Goal: Task Accomplishment & Management: Use online tool/utility

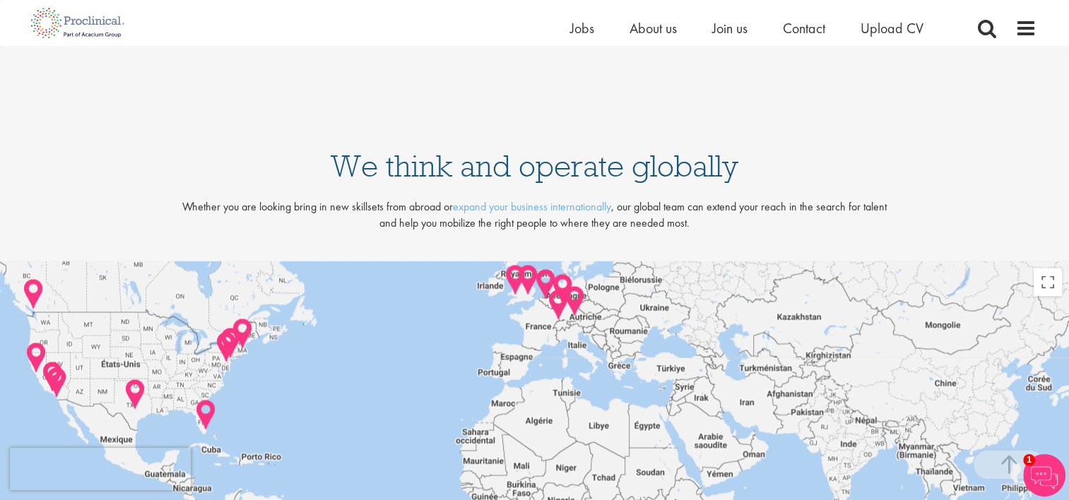
scroll to position [2805, 0]
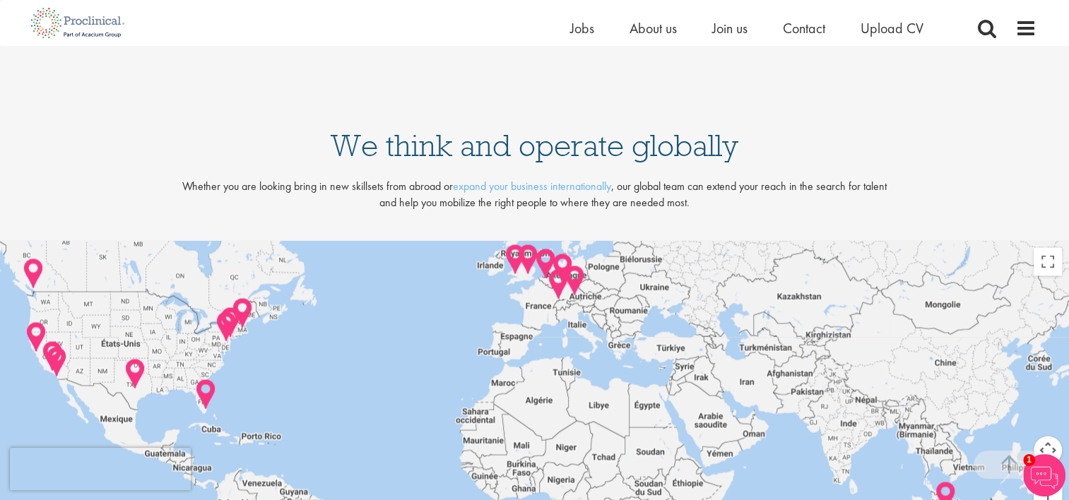
click at [561, 283] on img at bounding box center [559, 285] width 22 height 33
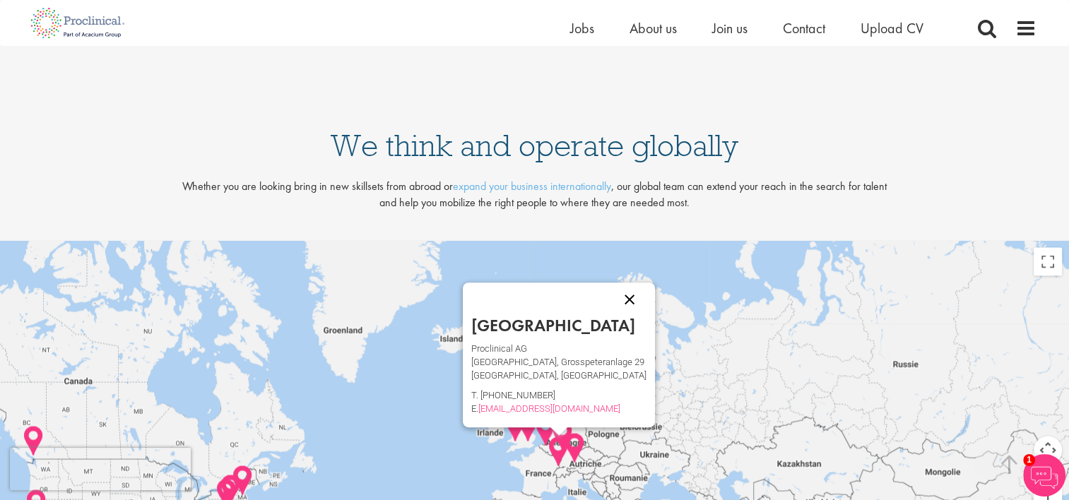
click at [622, 298] on button "Fermer" at bounding box center [630, 300] width 34 height 34
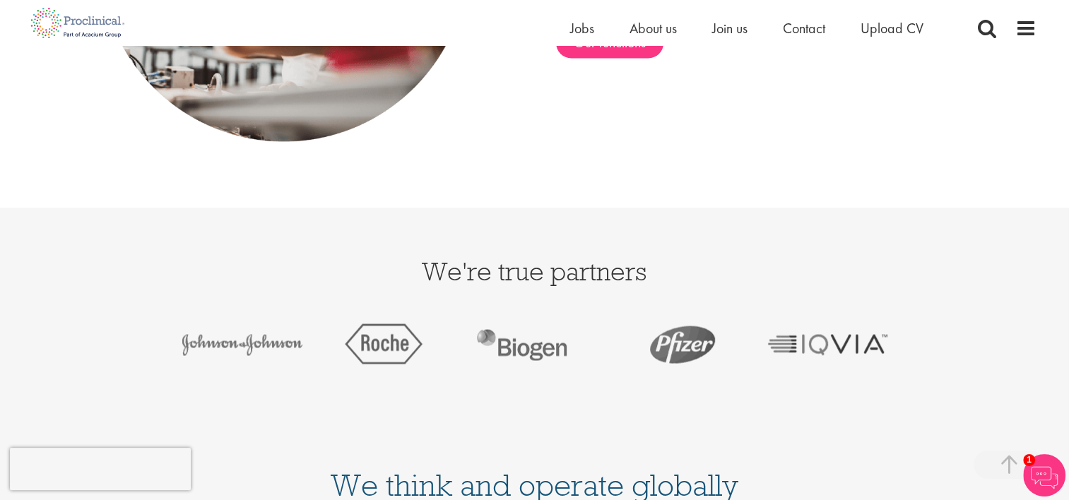
scroll to position [2436, 0]
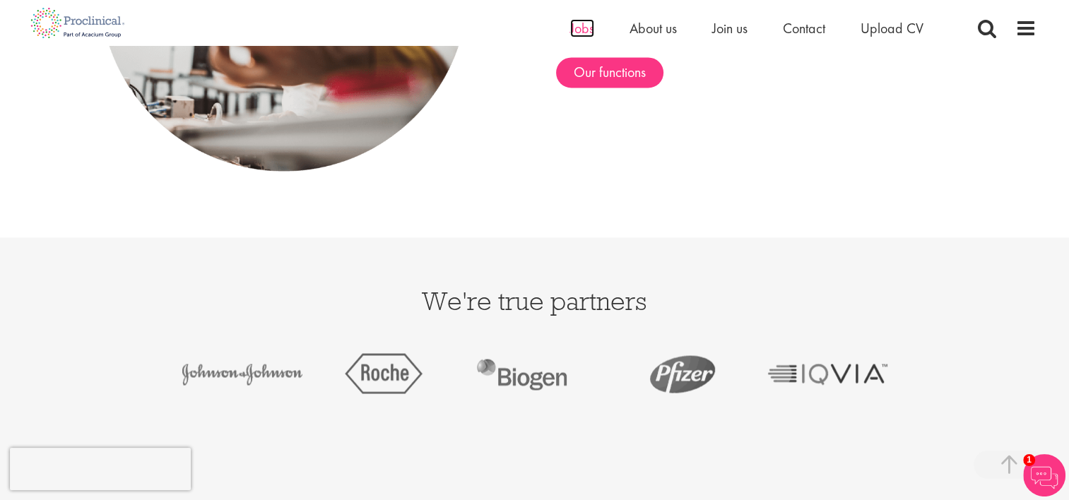
click at [577, 28] on span "Jobs" at bounding box center [582, 28] width 24 height 18
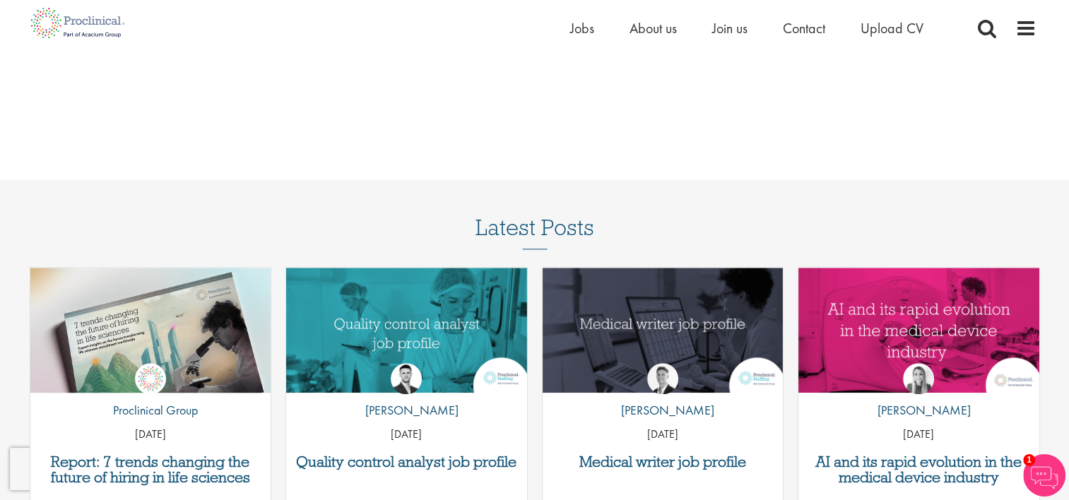
scroll to position [746, 0]
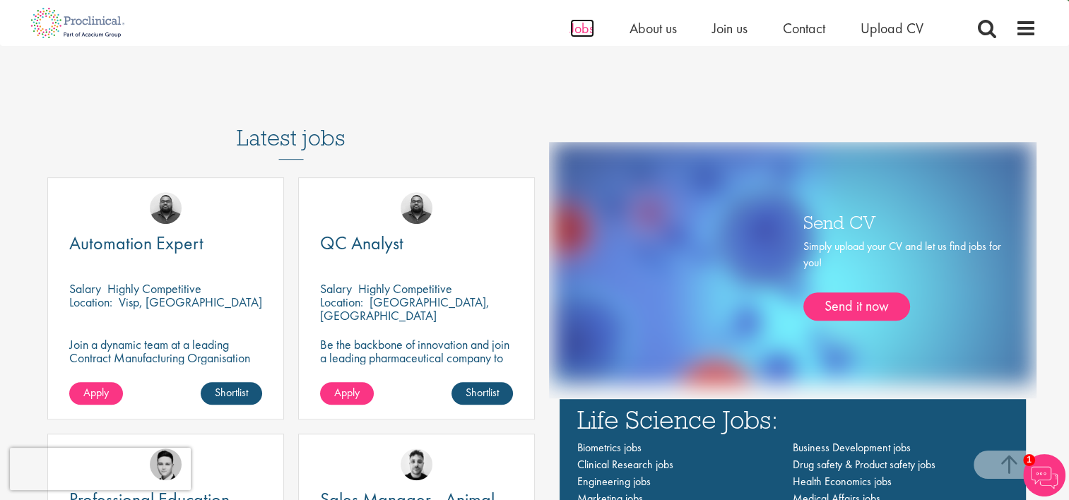
click at [588, 28] on span "Jobs" at bounding box center [582, 28] width 24 height 18
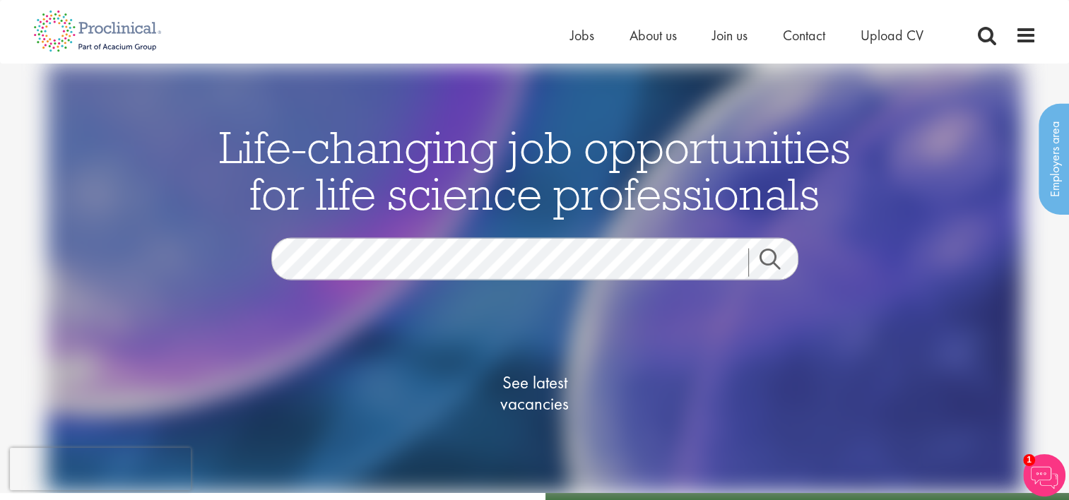
click at [772, 264] on link "Search" at bounding box center [779, 263] width 61 height 28
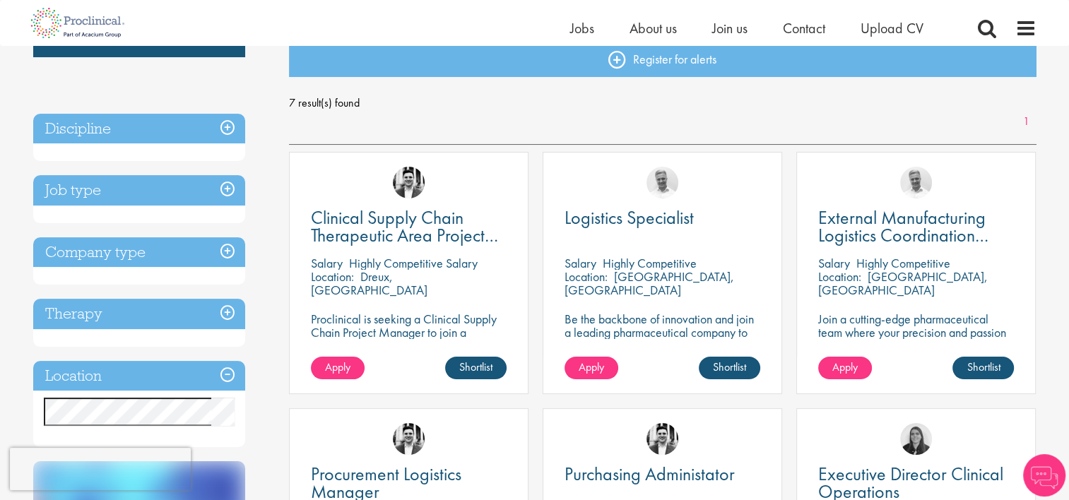
scroll to position [164, 0]
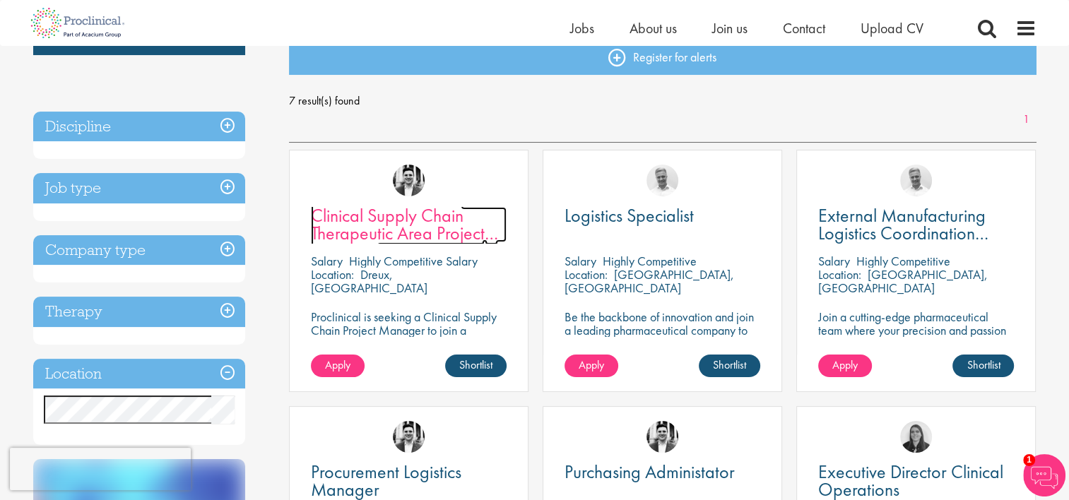
click at [409, 212] on span "Clinical Supply Chain Therapeutic Area Project Manager" at bounding box center [404, 233] width 187 height 59
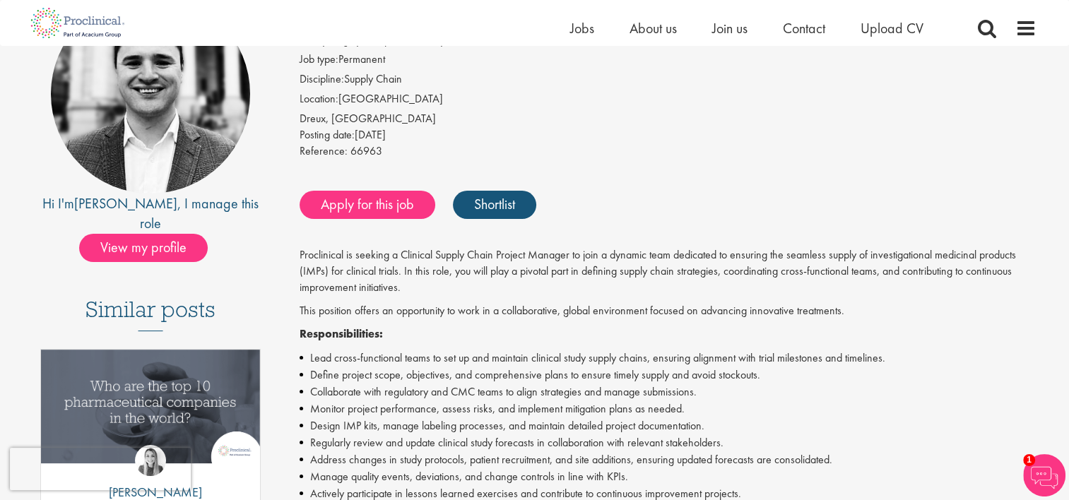
scroll to position [143, 0]
